Goal: Information Seeking & Learning: Learn about a topic

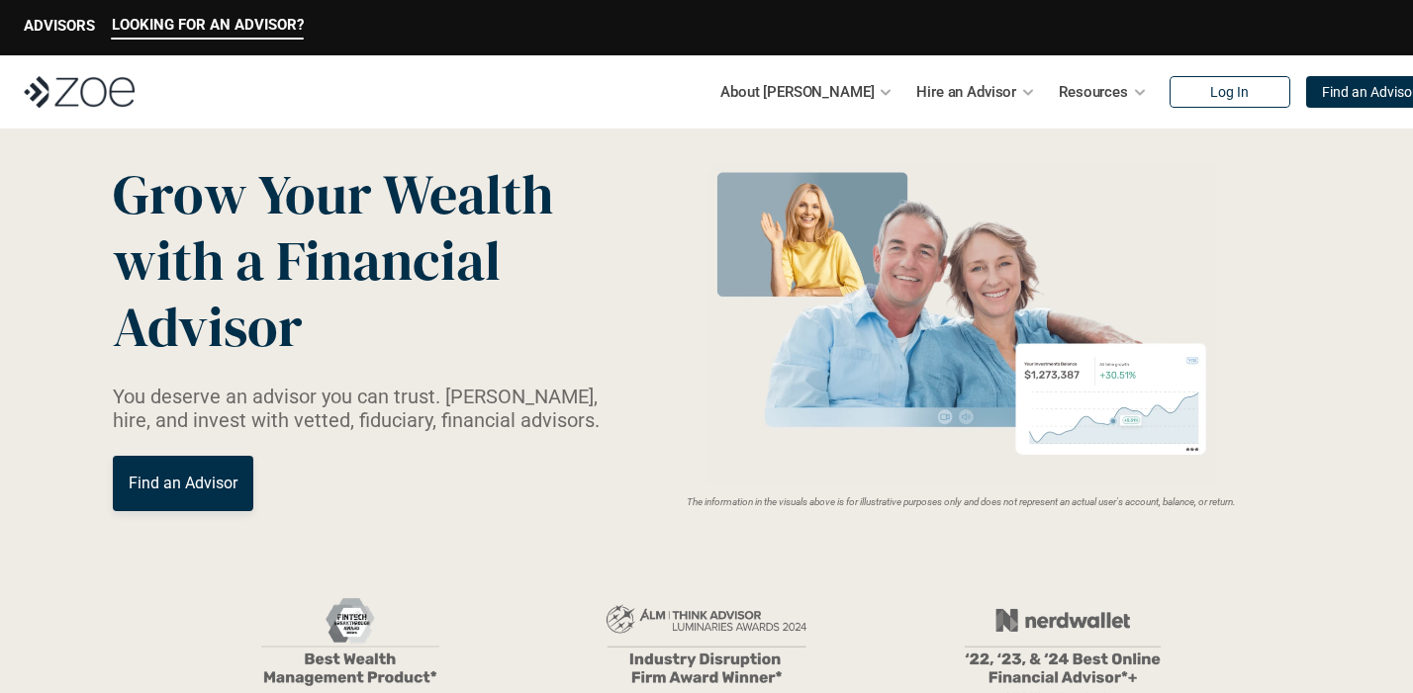
scroll to position [66, 0]
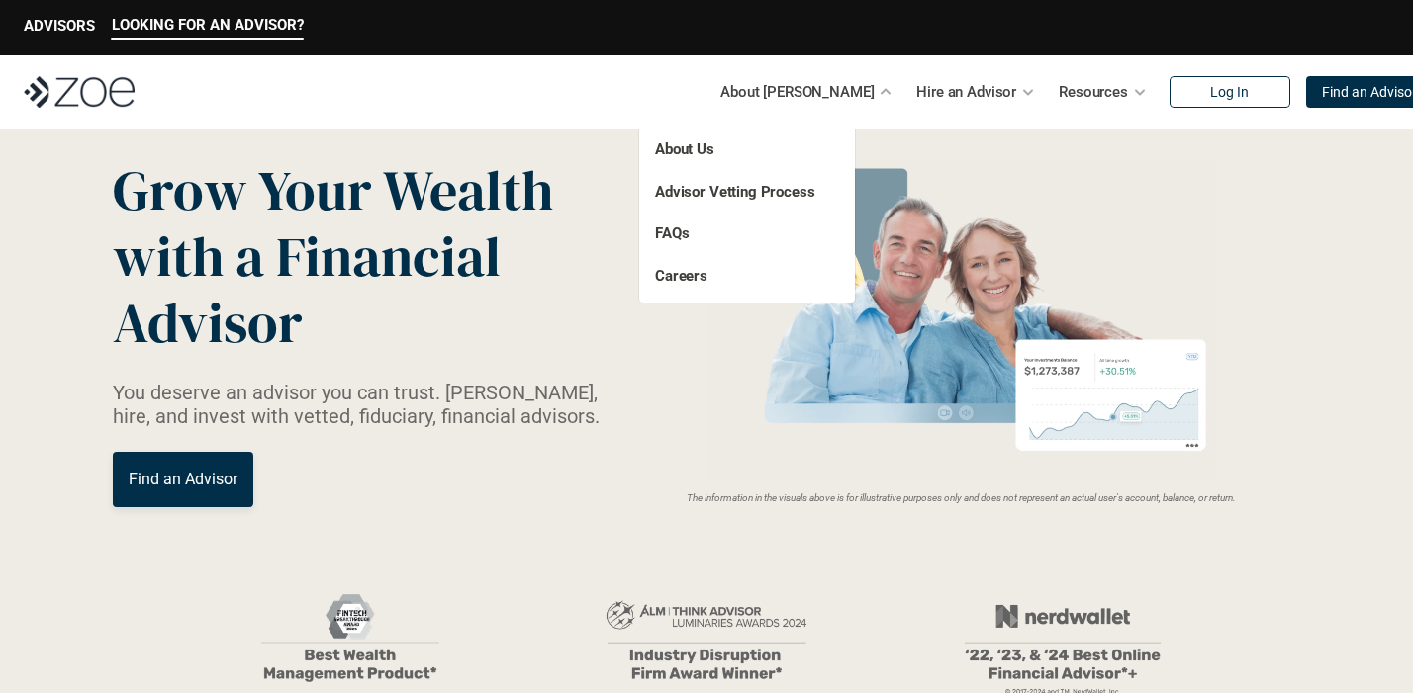
click at [694, 158] on p "About Us" at bounding box center [726, 149] width 143 height 23
click at [694, 147] on link "About Us" at bounding box center [684, 149] width 59 height 18
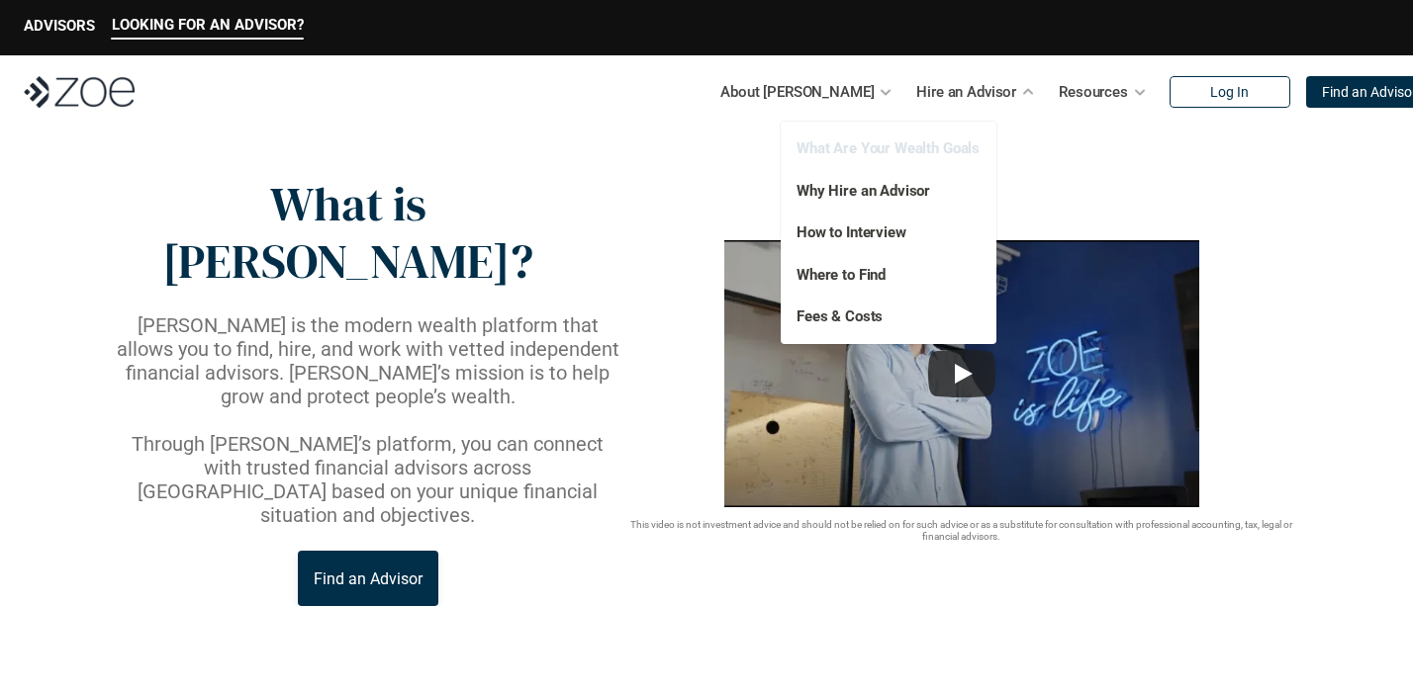
click at [894, 148] on link "What Are Your Wealth Goals" at bounding box center [887, 148] width 183 height 18
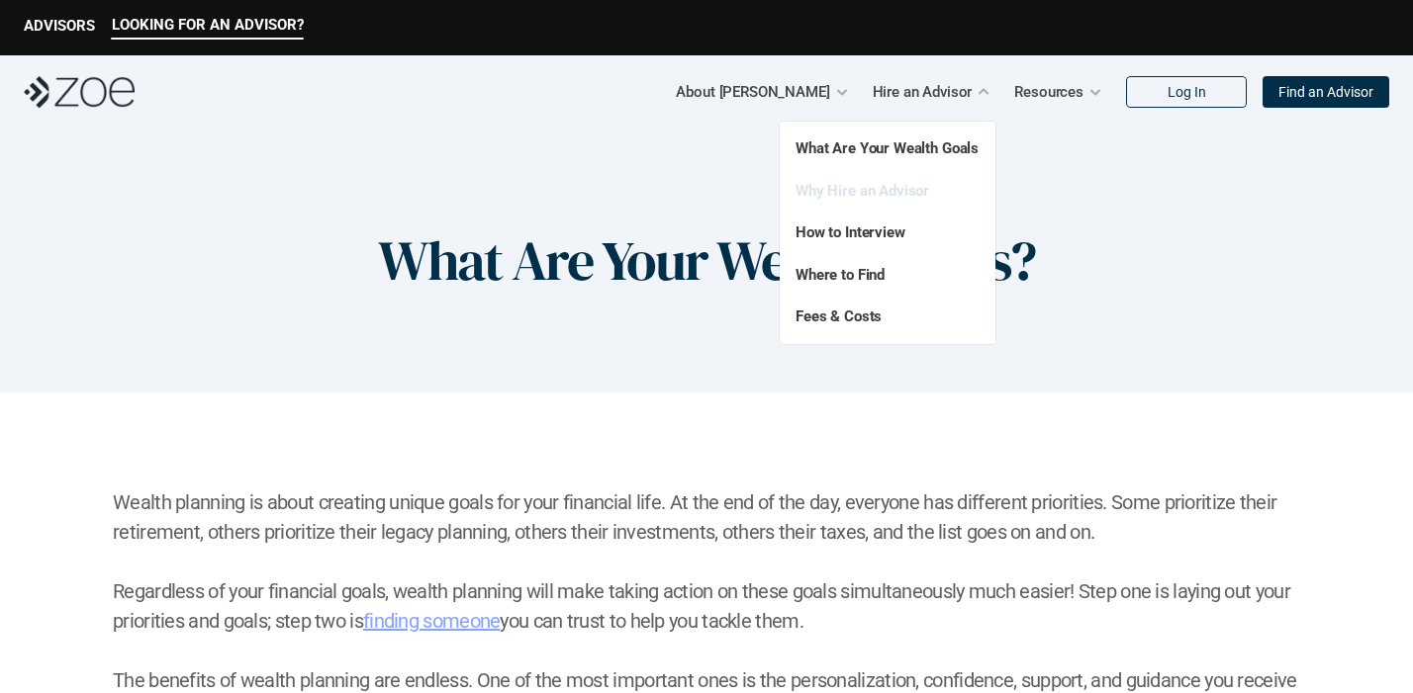
click at [889, 187] on link "Why Hire an Advisor" at bounding box center [862, 191] width 134 height 18
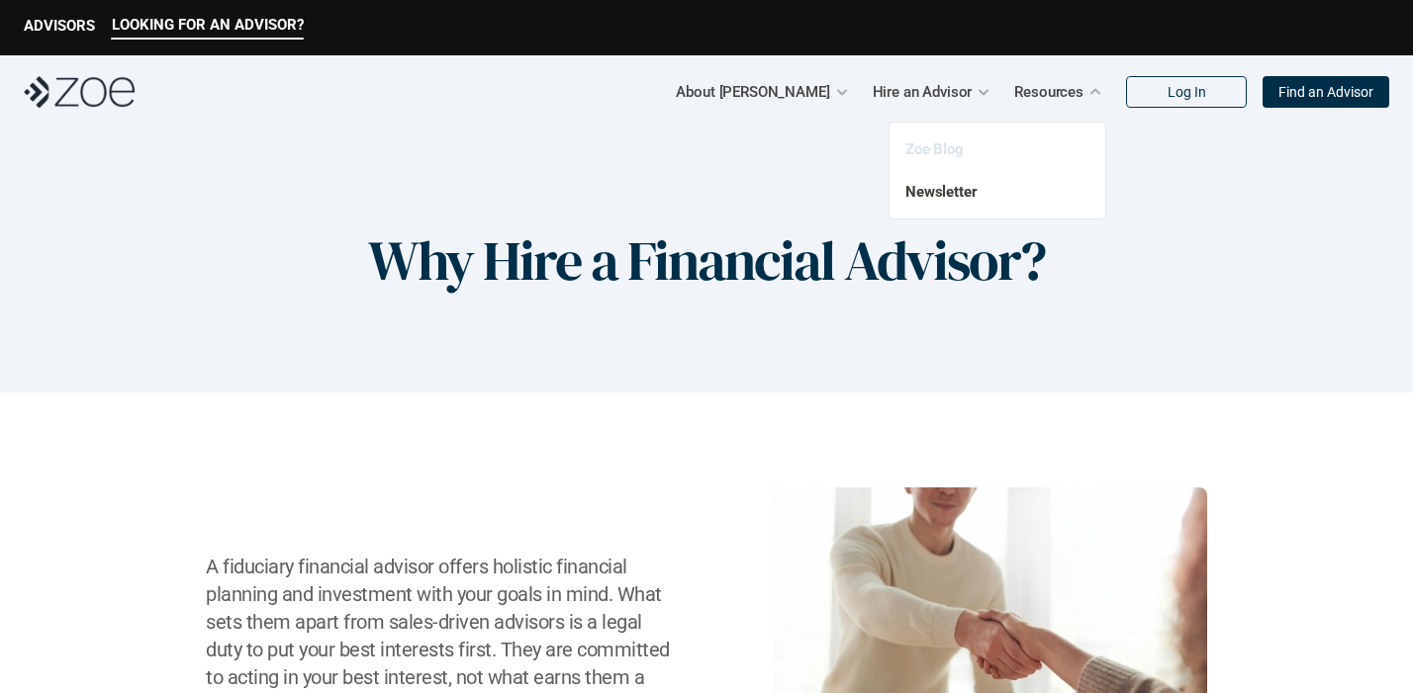
click at [956, 149] on link "Zoe Blog" at bounding box center [934, 149] width 58 height 18
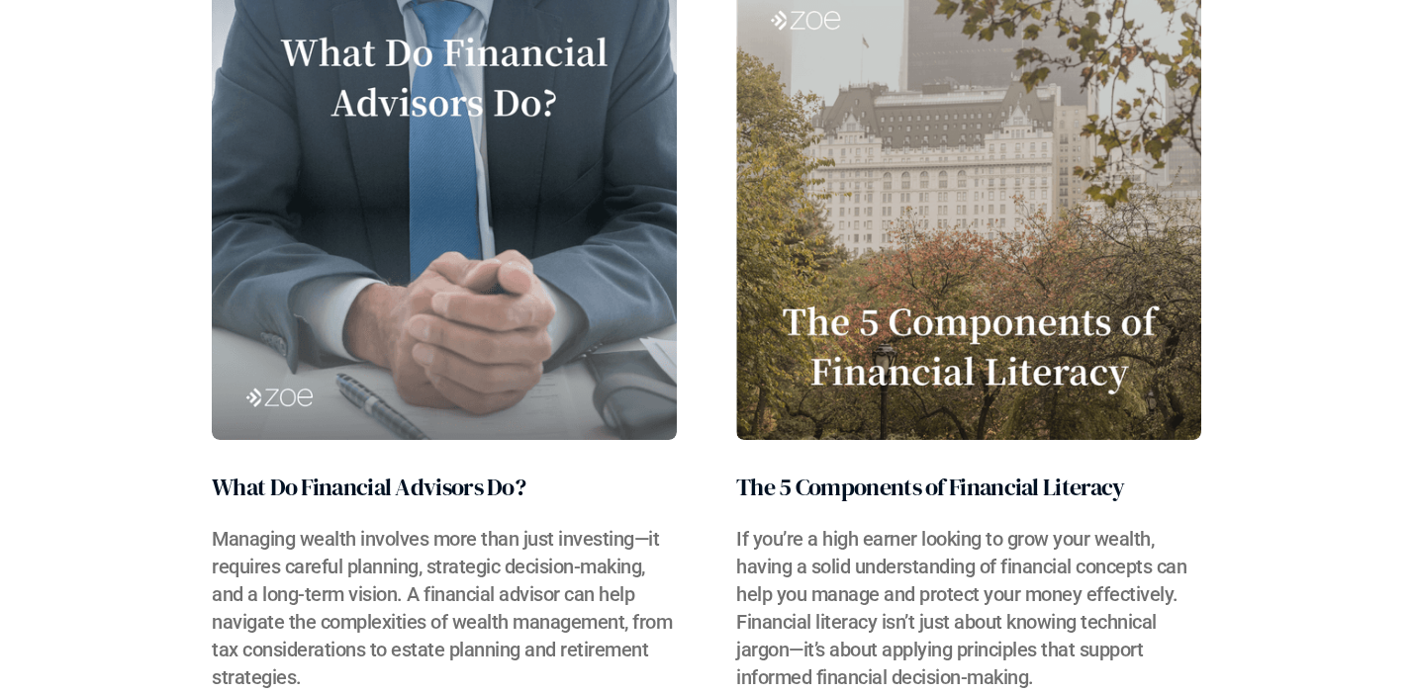
scroll to position [1387, 0]
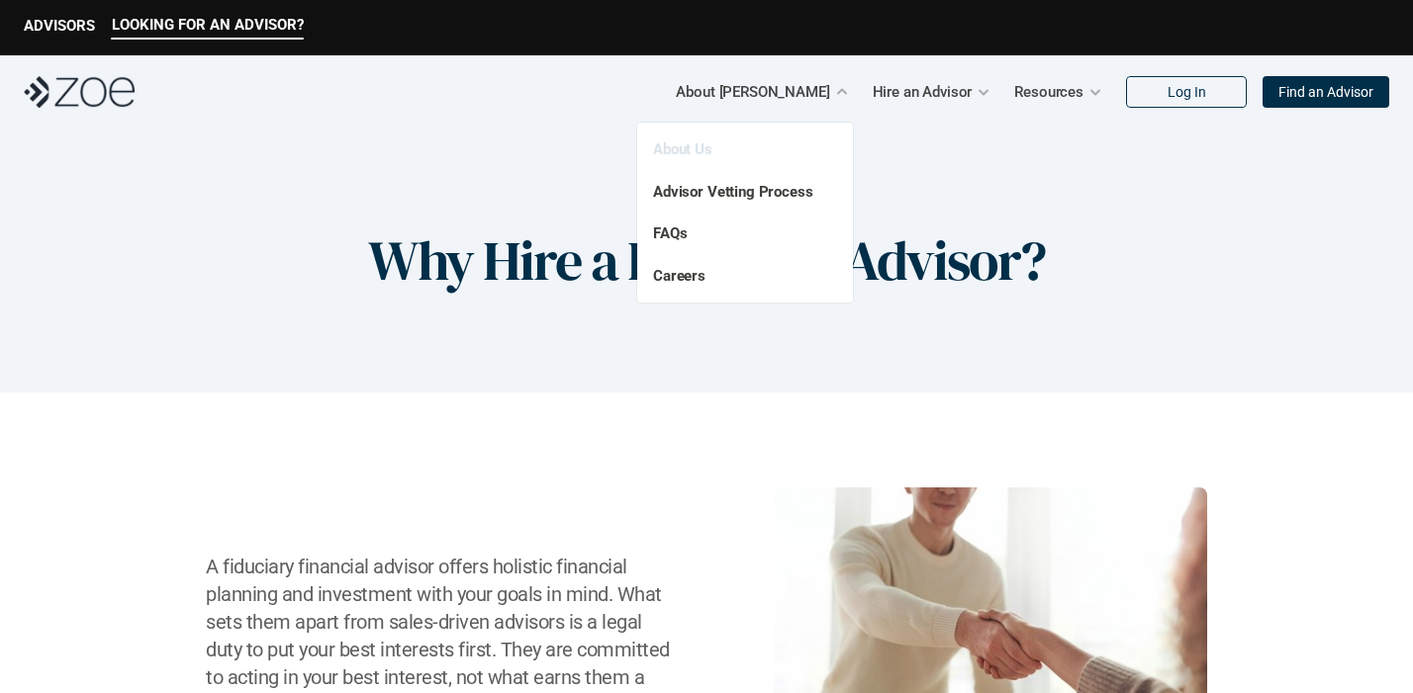
click at [698, 152] on link "About Us" at bounding box center [682, 149] width 59 height 18
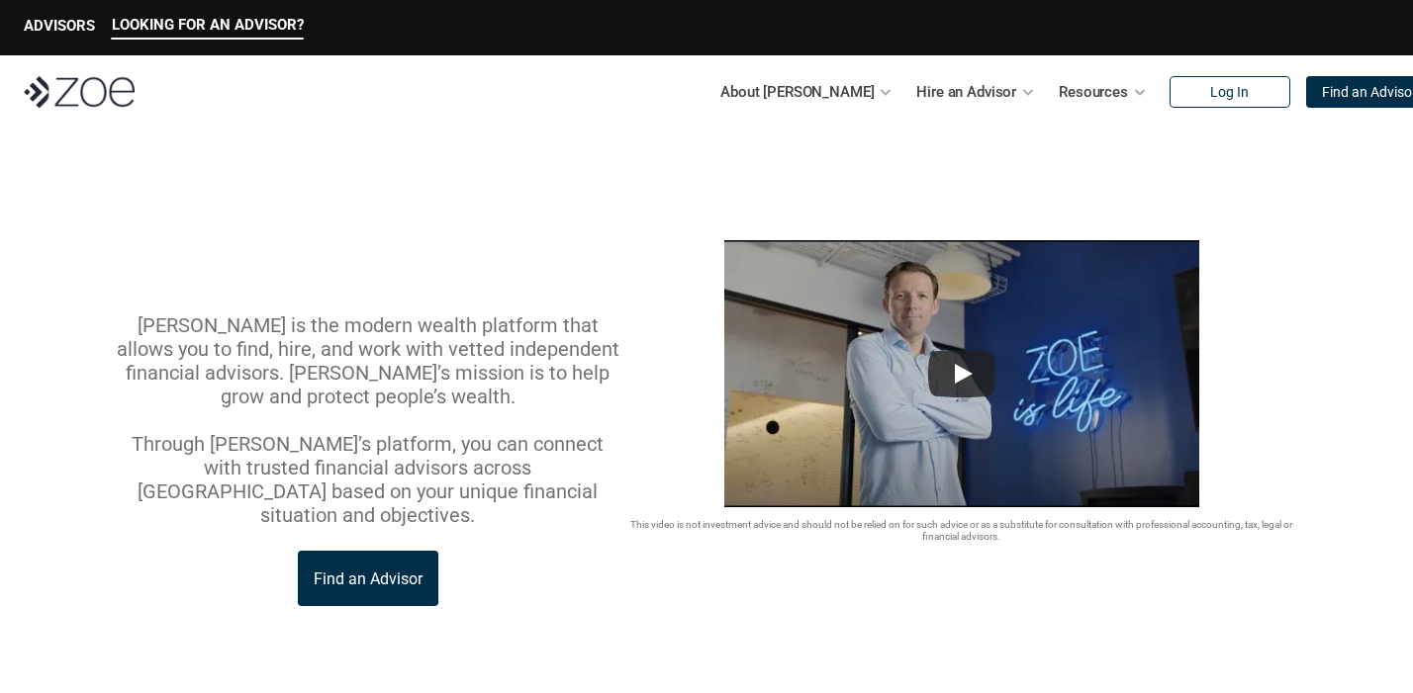
scroll to position [6, 0]
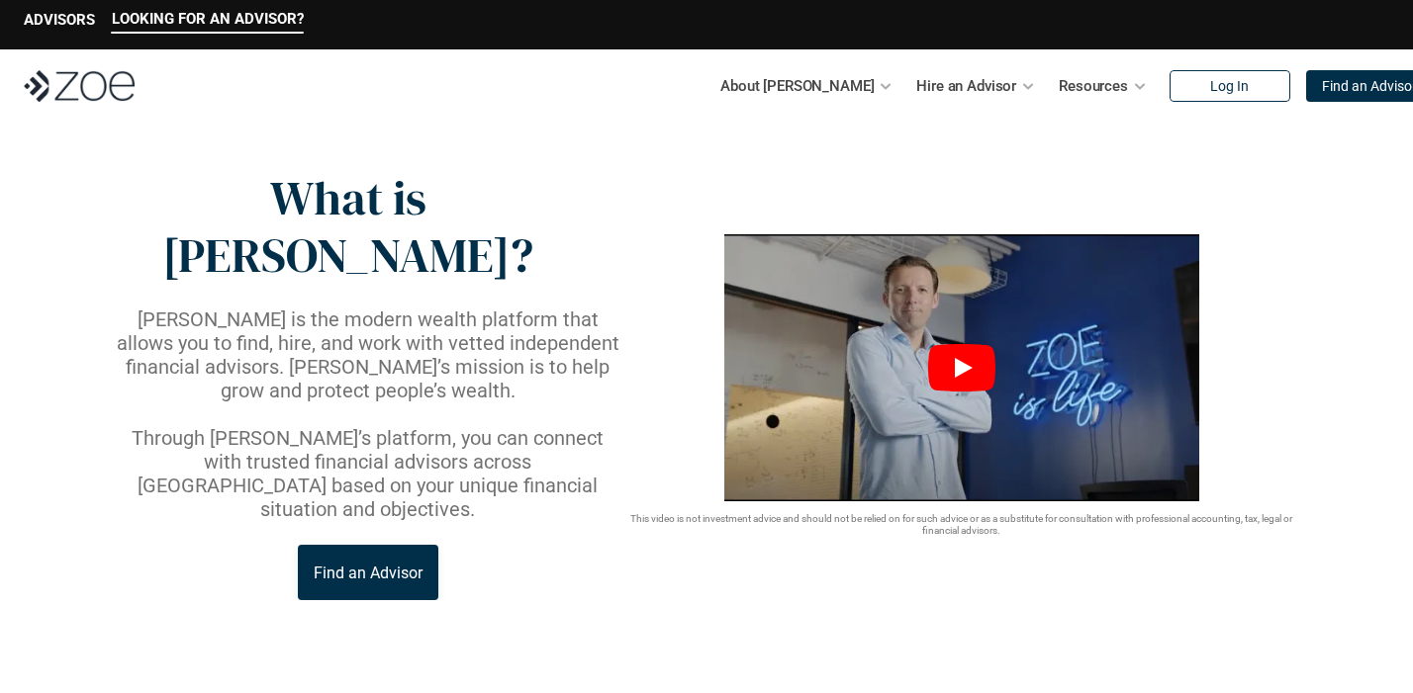
click at [963, 358] on icon "Play" at bounding box center [964, 368] width 18 height 20
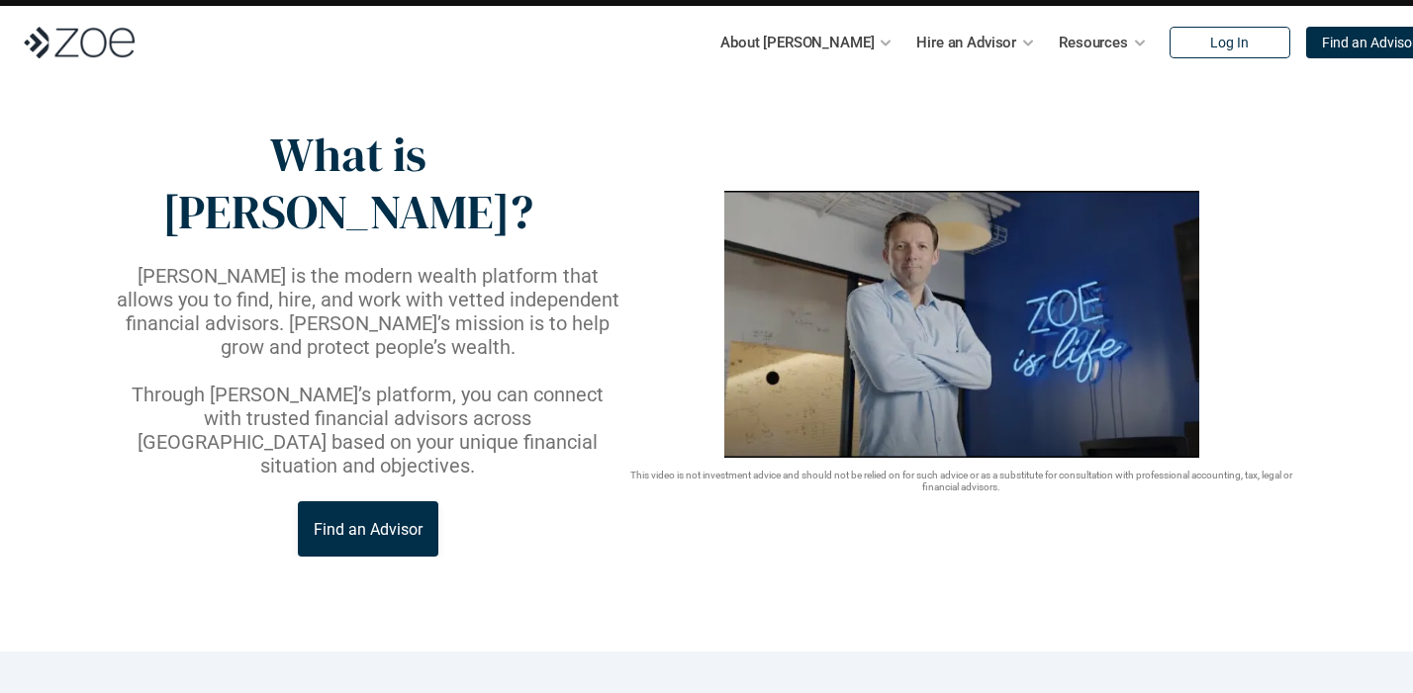
scroll to position [0, 0]
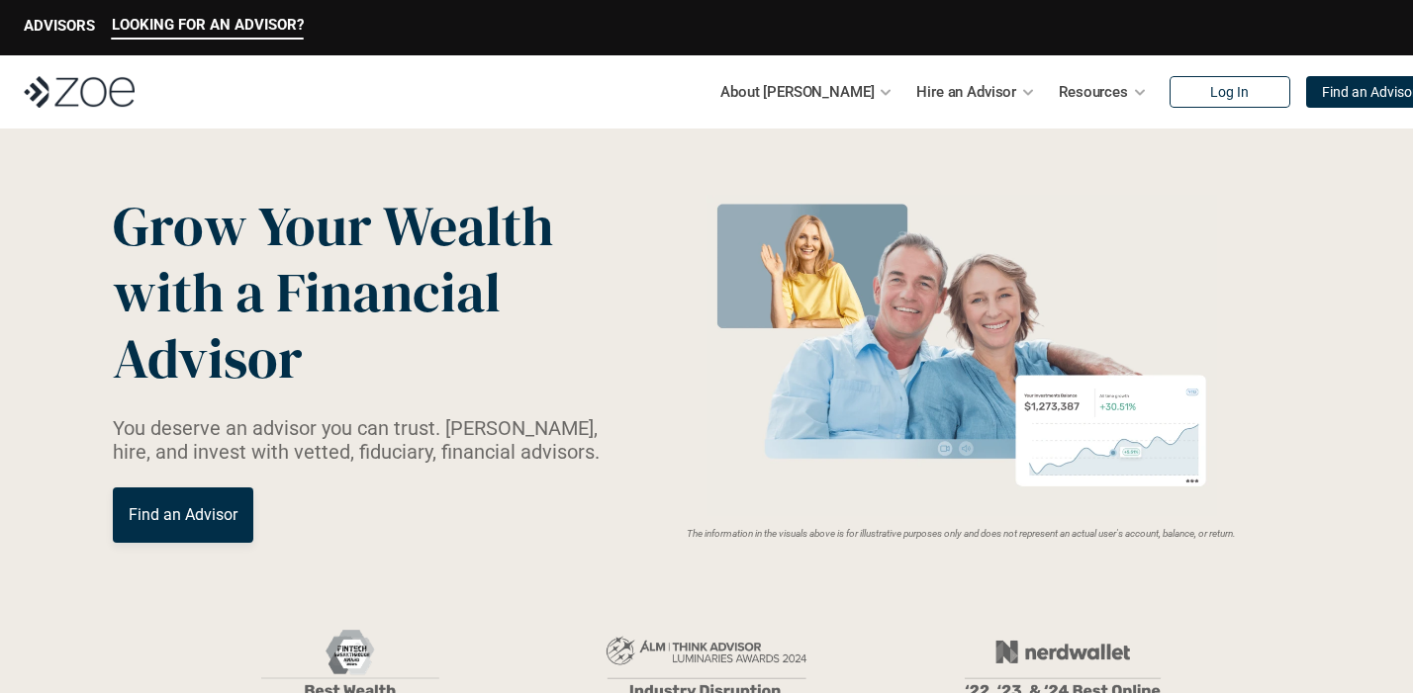
scroll to position [37, 0]
